Goal: Find specific page/section: Find specific page/section

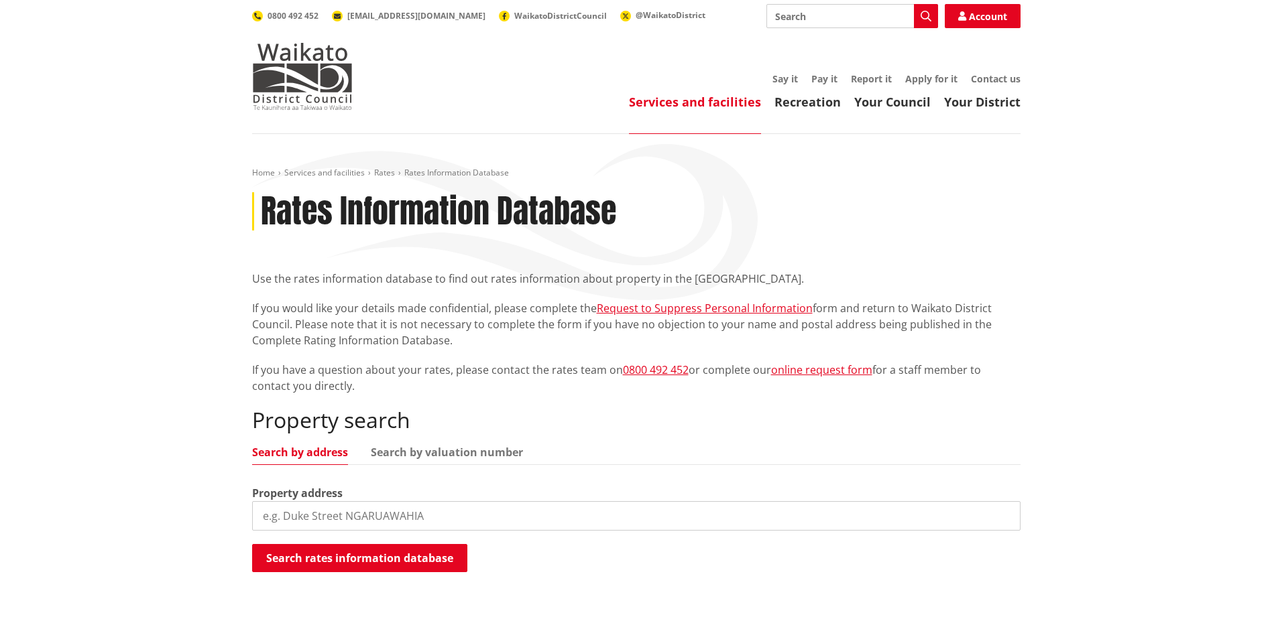
click at [404, 515] on input "search" at bounding box center [636, 515] width 768 height 29
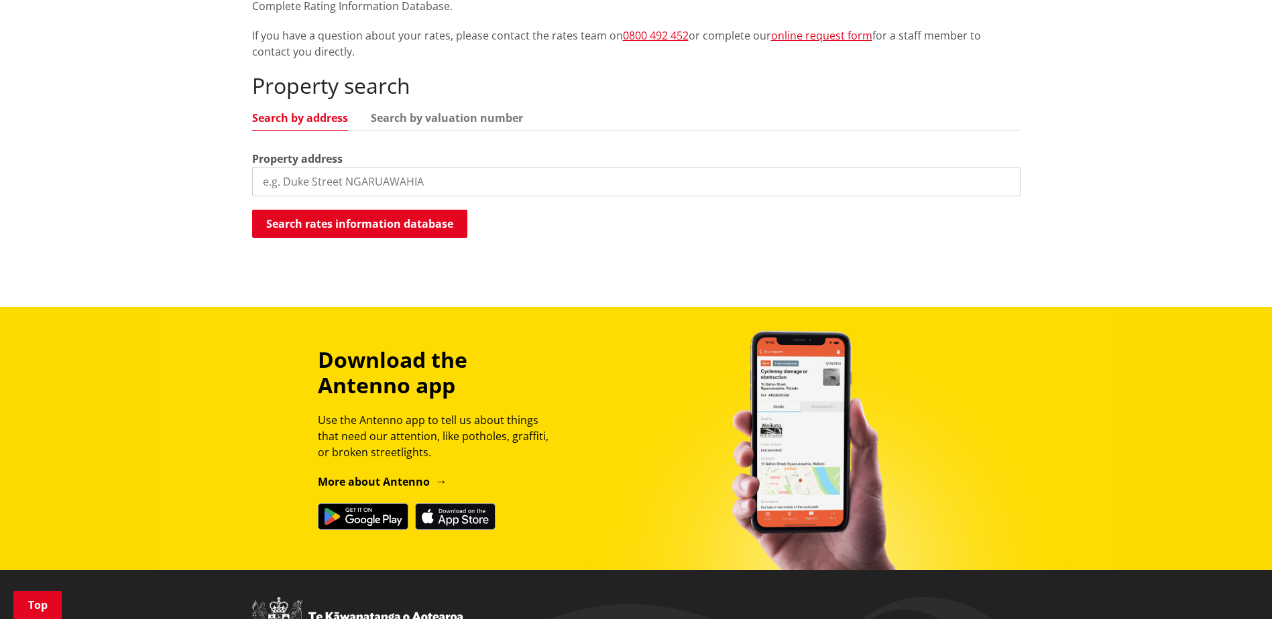
scroll to position [335, 0]
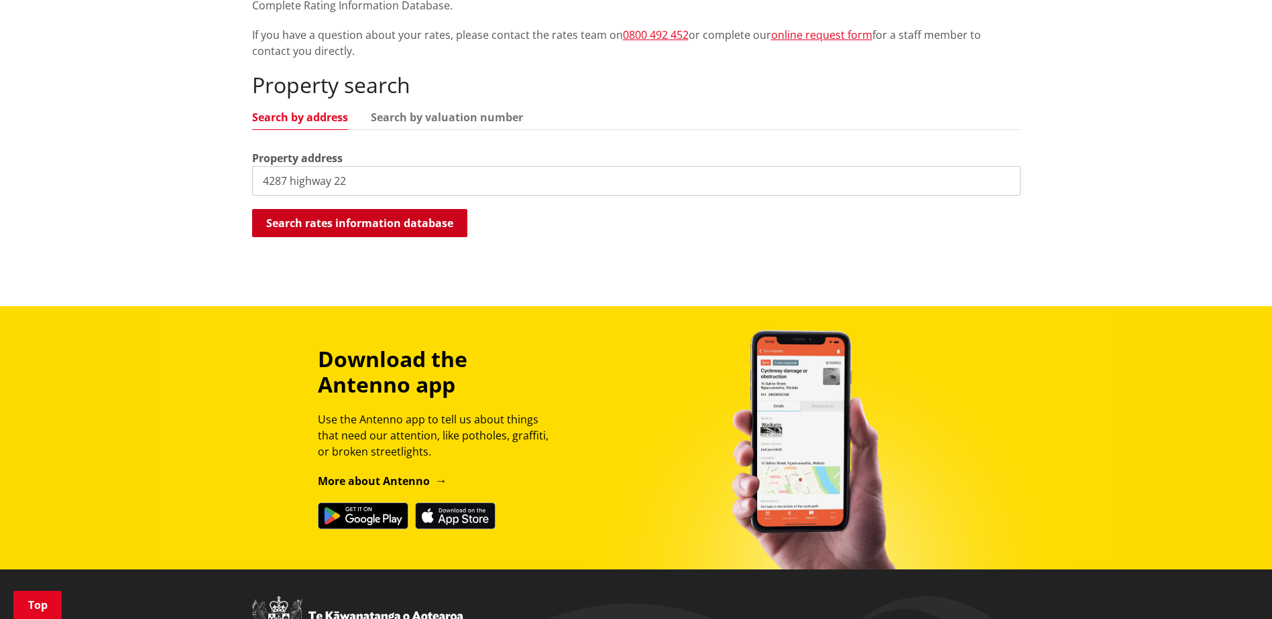
type input "4287 highway 22"
click at [417, 222] on button "Search rates information database" at bounding box center [359, 223] width 215 height 28
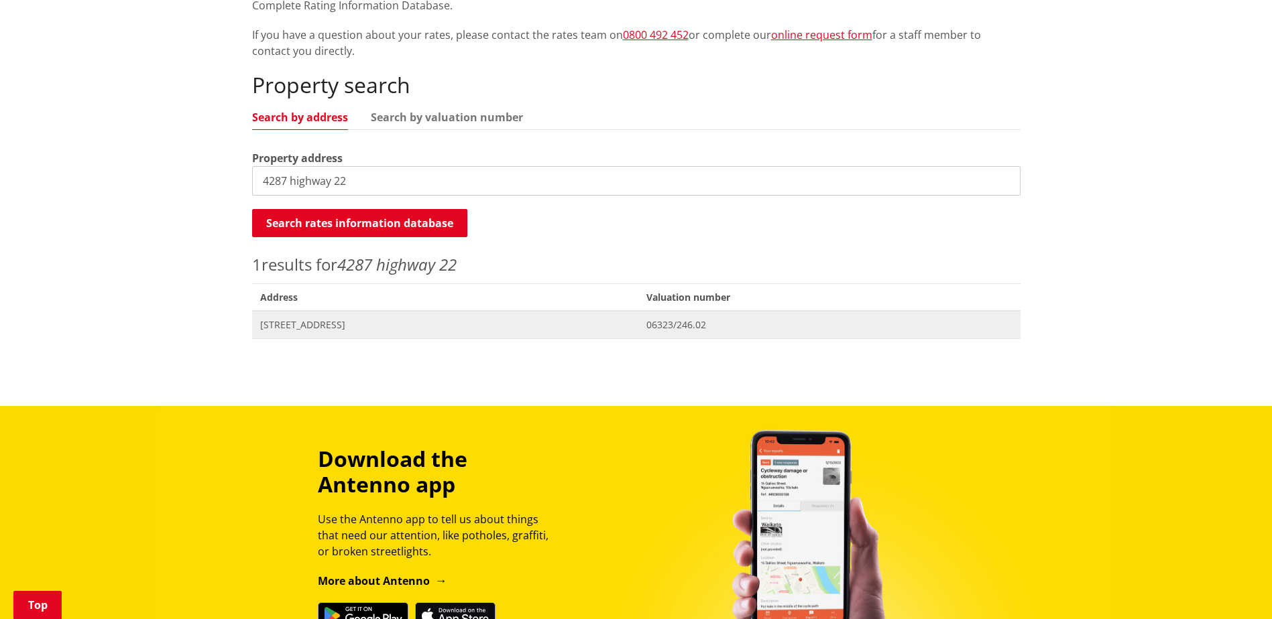
click at [306, 326] on span "4287 Highway 22 NAIKE" at bounding box center [445, 324] width 371 height 13
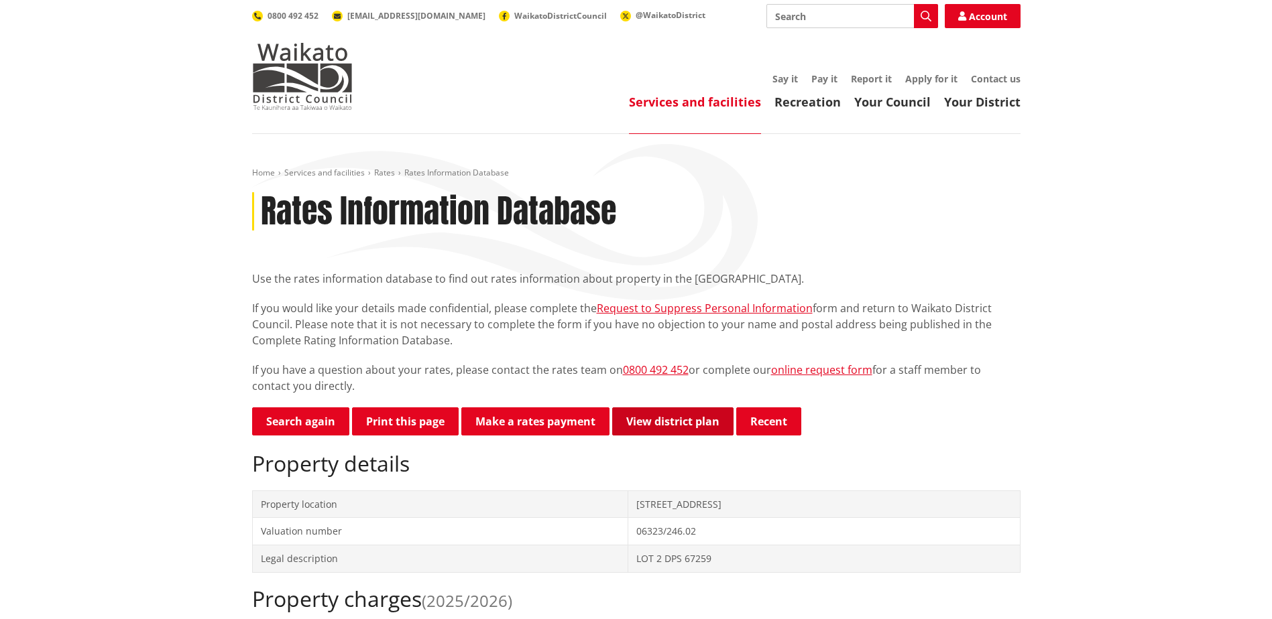
click at [676, 428] on link "View district plan" at bounding box center [672, 422] width 121 height 28
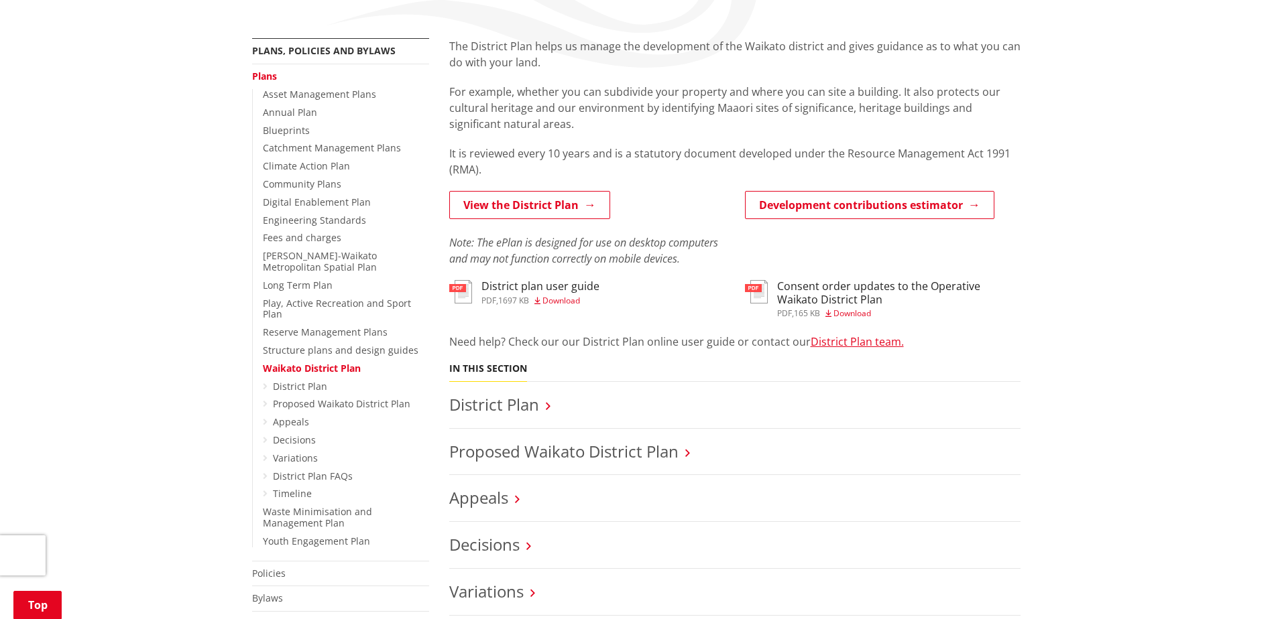
scroll to position [201, 0]
